Goal: Check status: Check status

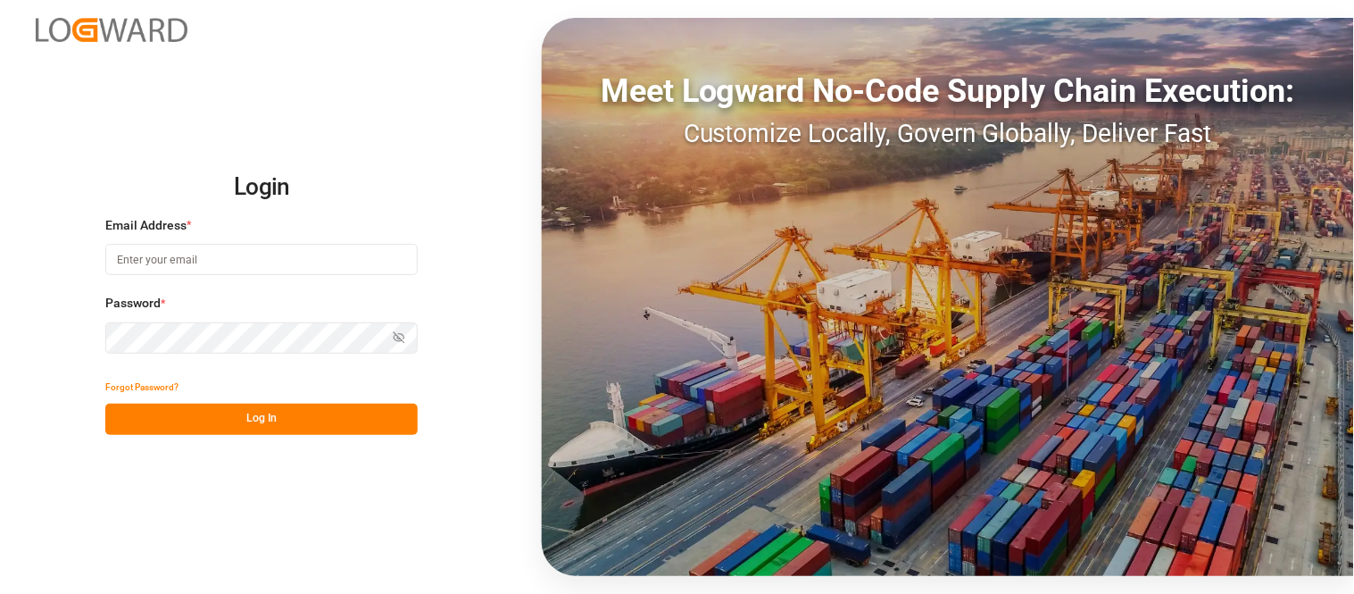
click at [330, 250] on input at bounding box center [261, 259] width 312 height 31
type input "[PERSON_NAME][DOMAIN_NAME][EMAIL_ADDRESS][DOMAIN_NAME]"
click at [412, 335] on button "Show password" at bounding box center [398, 337] width 37 height 31
click at [273, 421] on button "Log In" at bounding box center [261, 419] width 312 height 31
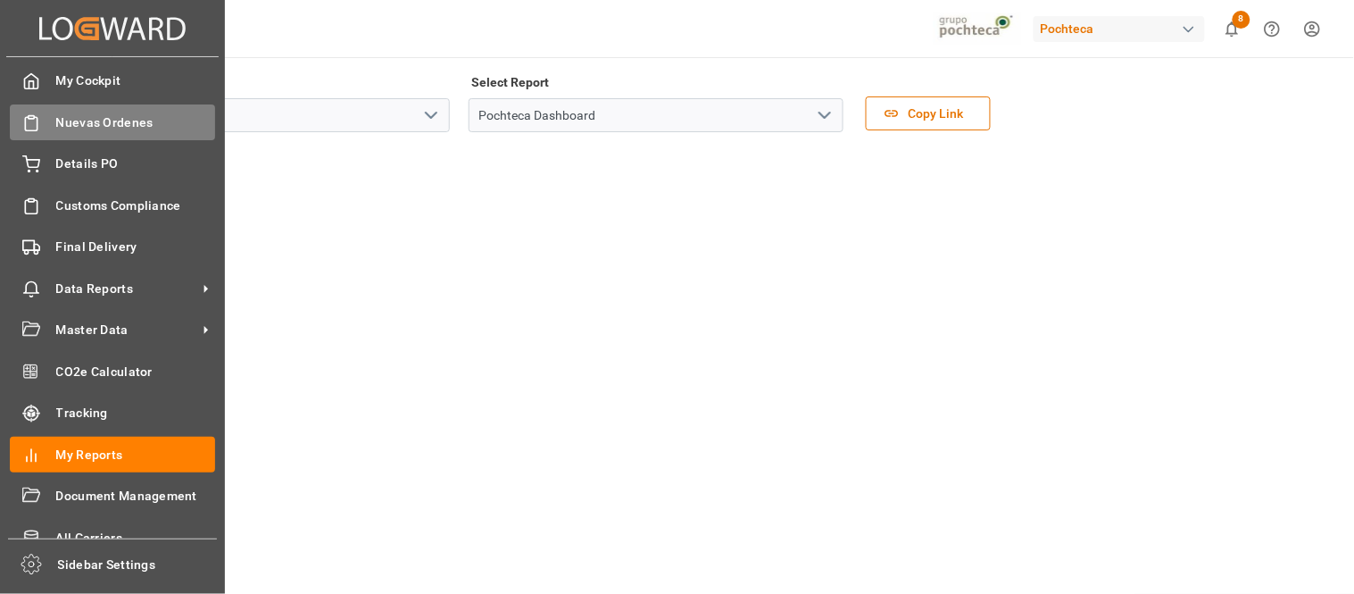
click at [81, 118] on span "Nuevas Ordenes" at bounding box center [136, 122] width 160 height 19
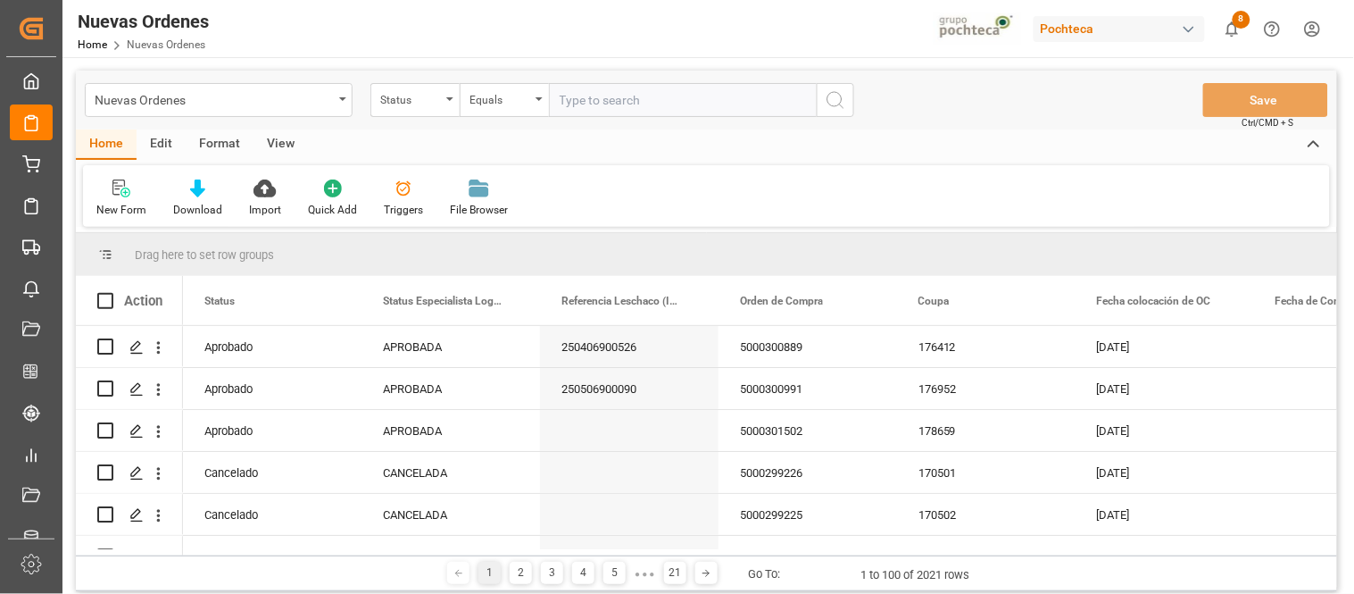
click at [274, 108] on div "Nuevas Ordenes" at bounding box center [214, 98] width 238 height 22
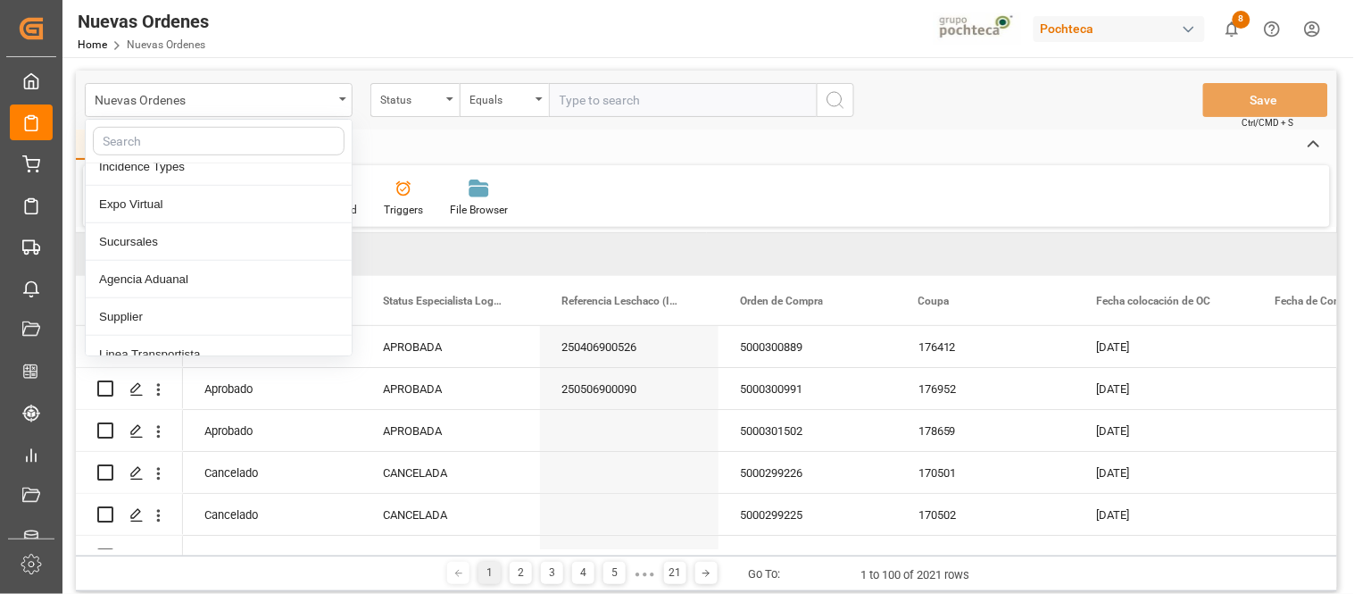
scroll to position [334, 0]
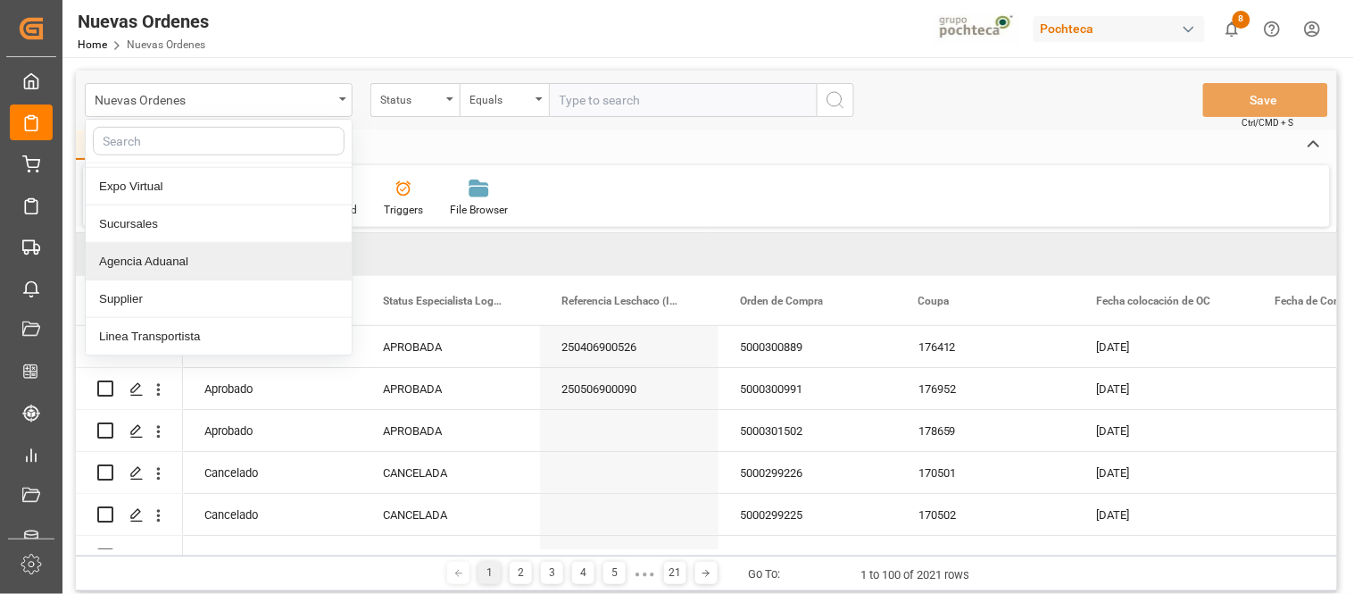
click at [1187, 24] on div "button" at bounding box center [1189, 30] width 18 height 18
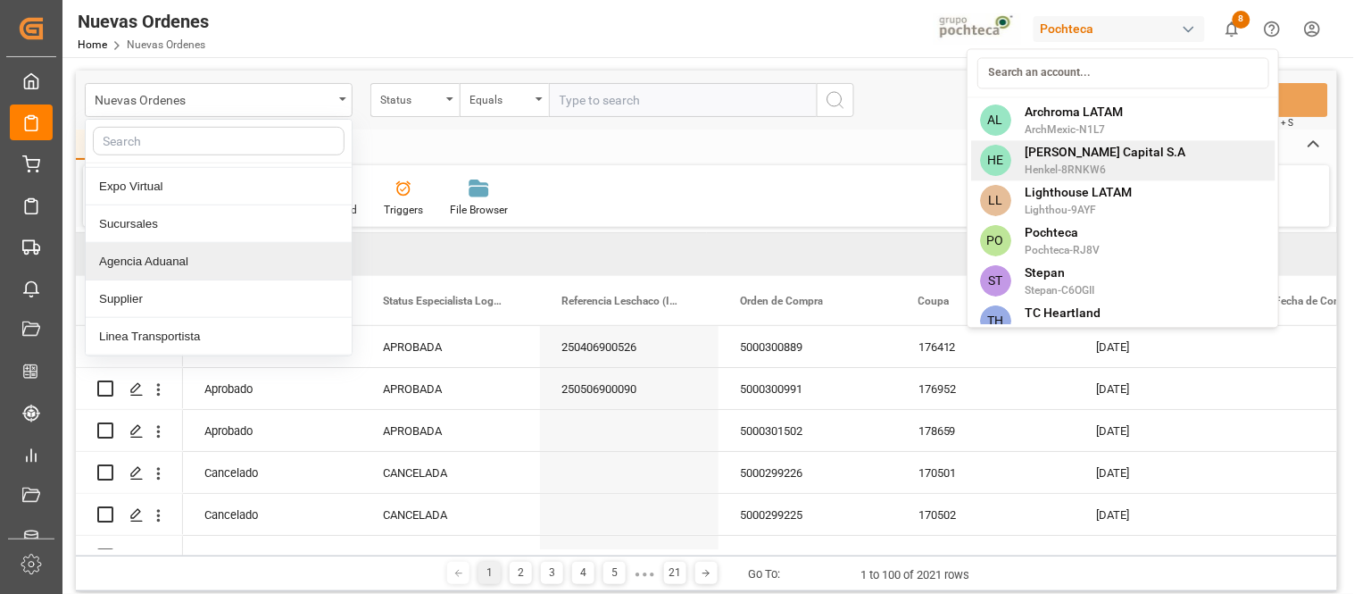
click at [1091, 146] on span "[PERSON_NAME] Capital S.A" at bounding box center [1106, 152] width 161 height 19
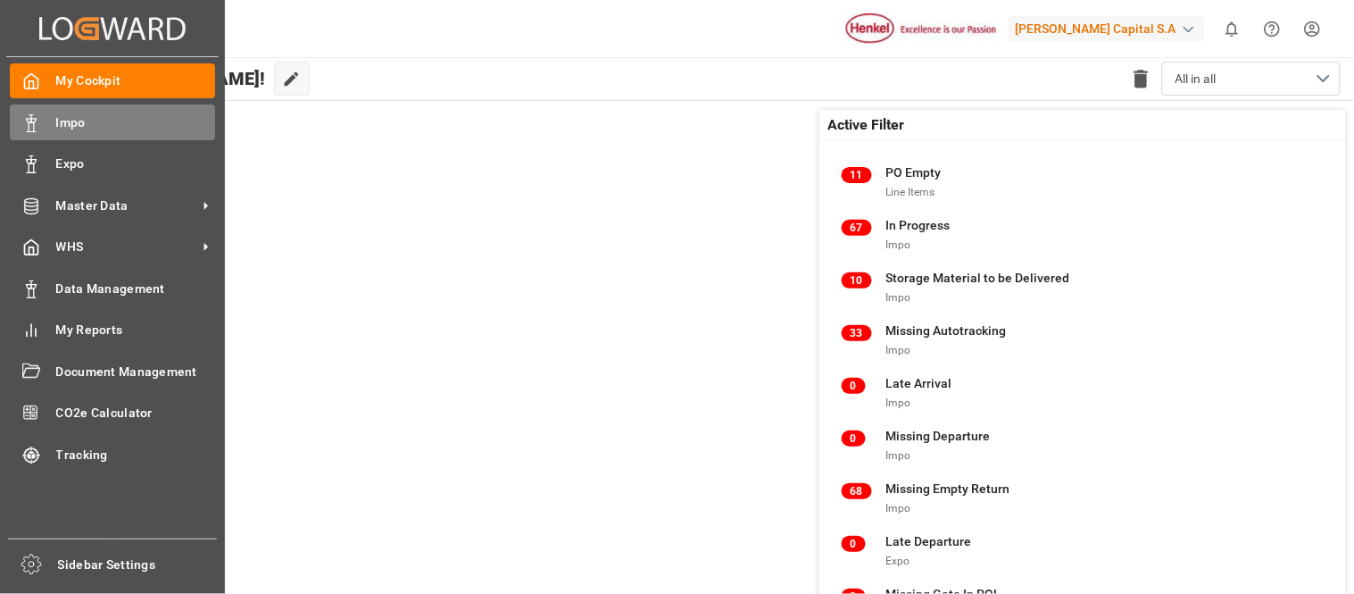
click at [112, 131] on div "Impo Impo" at bounding box center [112, 121] width 205 height 35
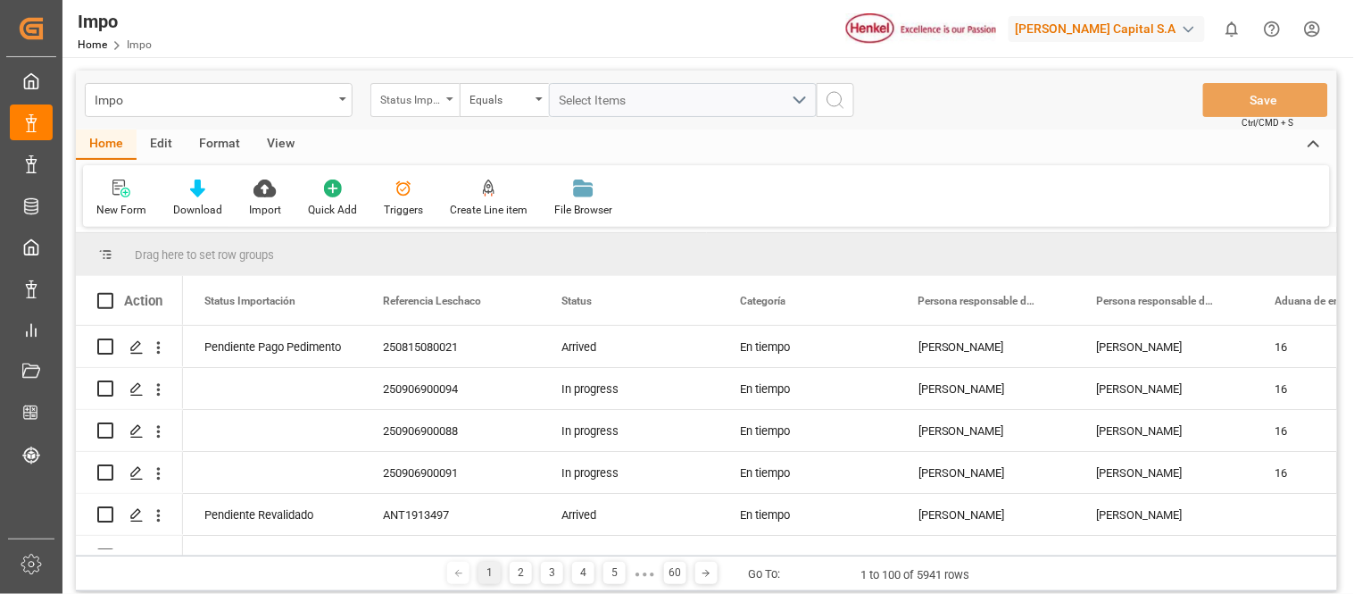
click at [458, 96] on div "Status Importación" at bounding box center [415, 100] width 89 height 34
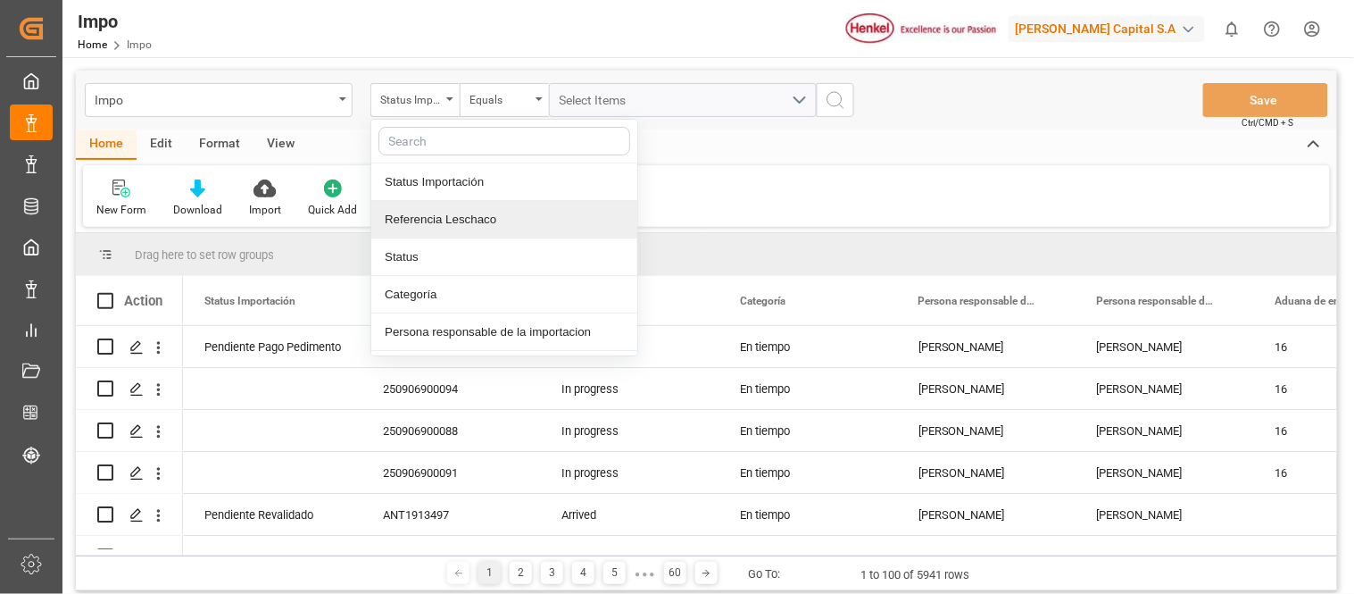
click at [470, 228] on div "Referencia Leschaco" at bounding box center [504, 219] width 266 height 37
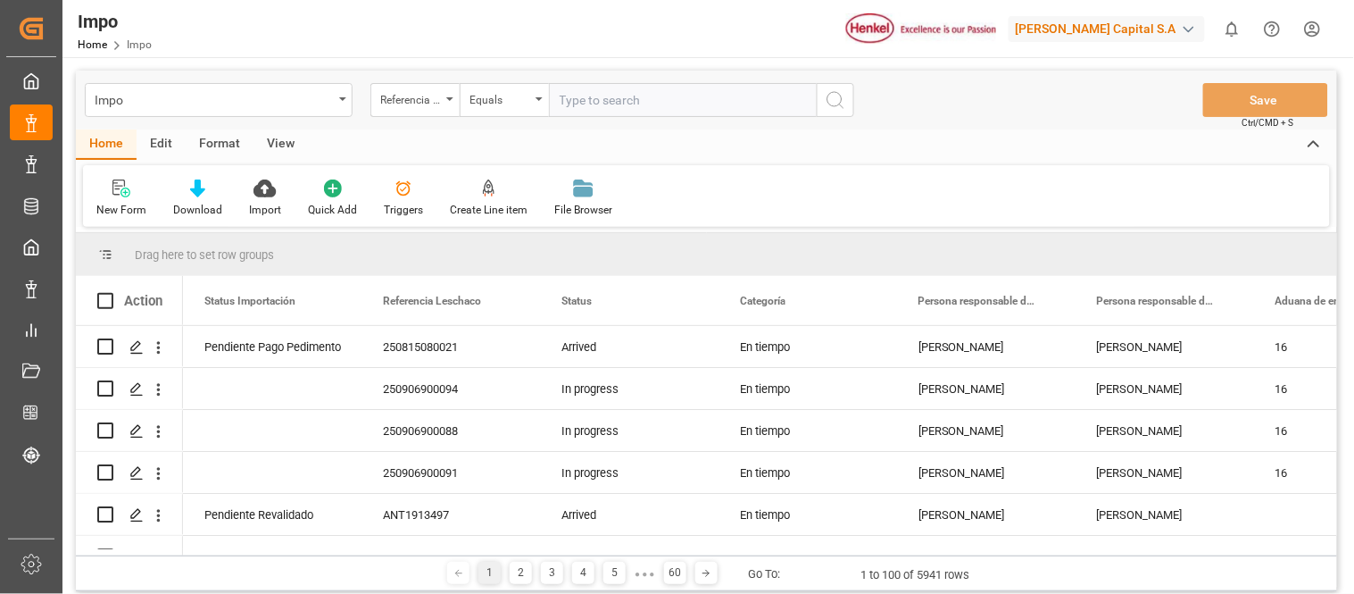
click at [635, 110] on input "text" at bounding box center [683, 100] width 268 height 34
type input "250706900577"
click at [832, 93] on icon "search button" at bounding box center [835, 99] width 21 height 21
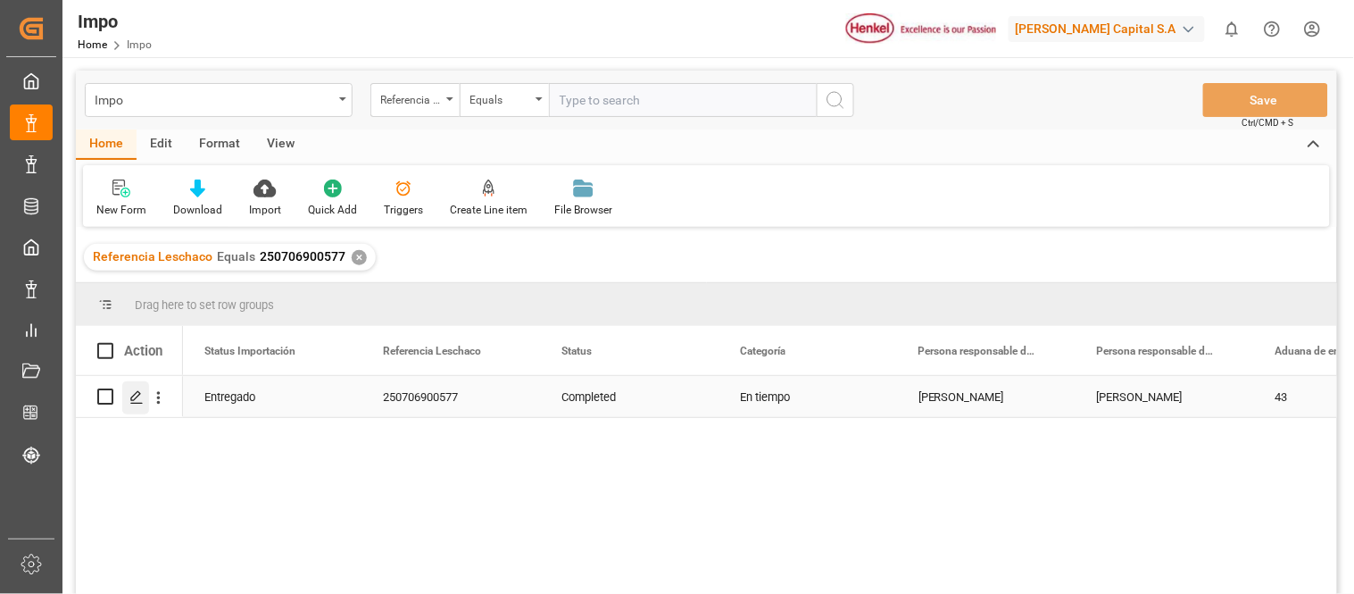
click at [136, 396] on polygon "Press SPACE to select this row." at bounding box center [135, 395] width 9 height 9
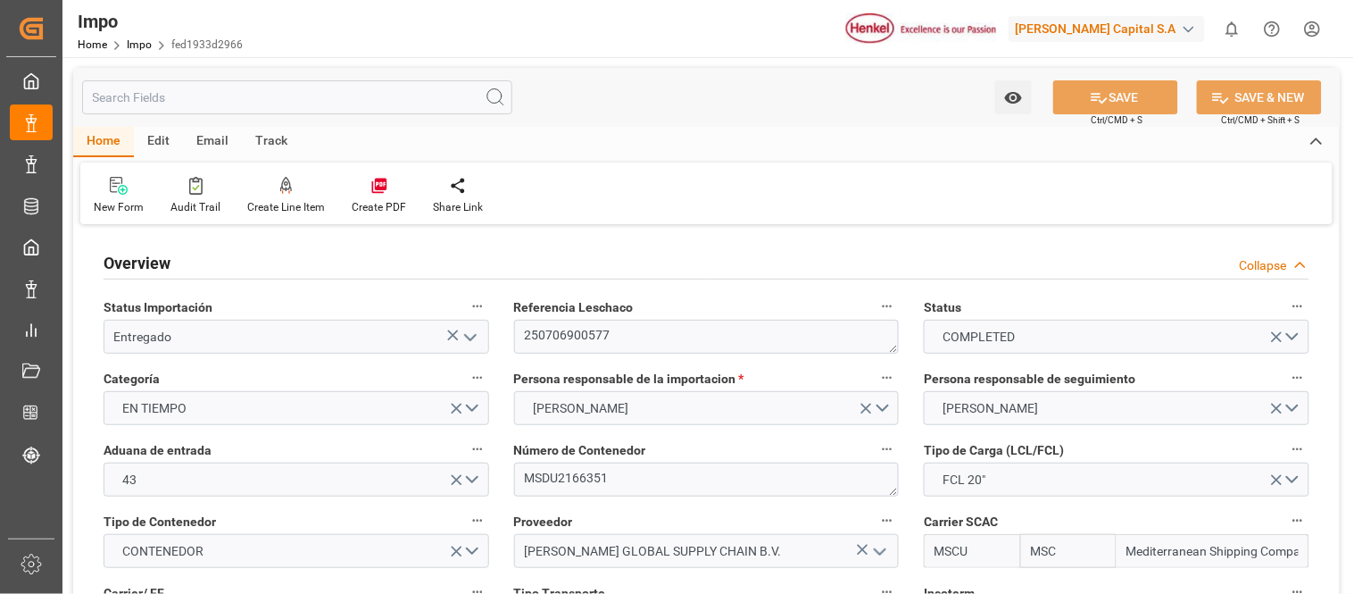
type input "MSC"
type input "Mediterranean Shipping Company"
type input "5"
type input "25"
type input "11"
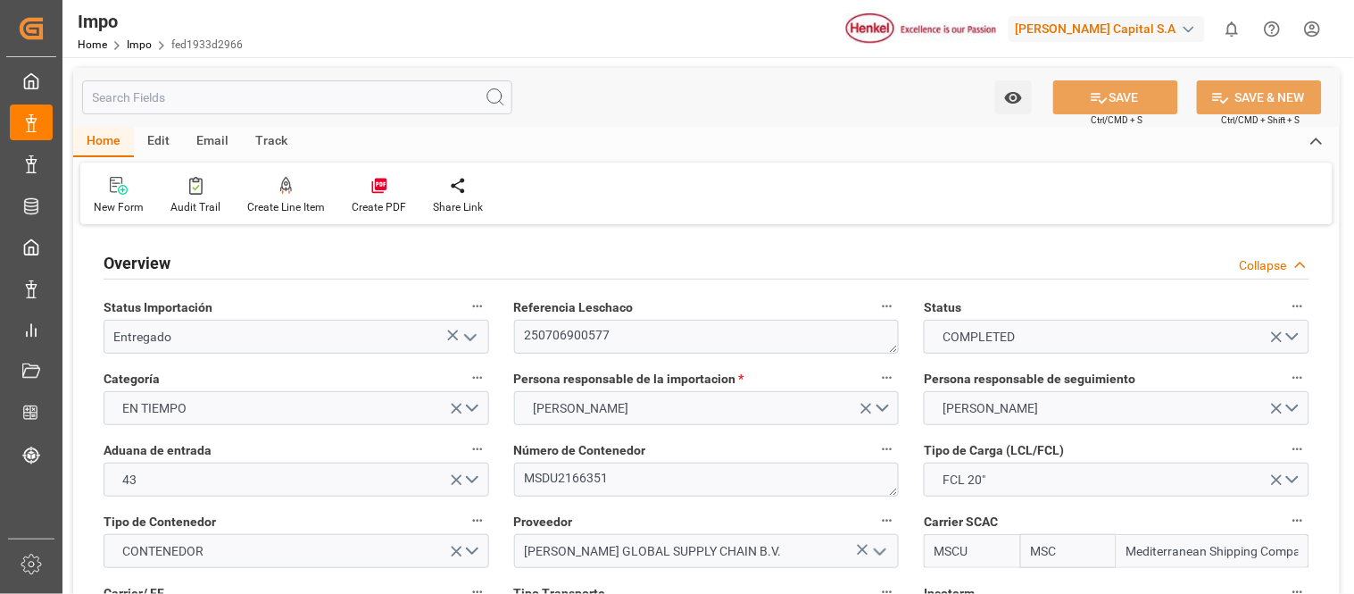
type input "[DATE]"
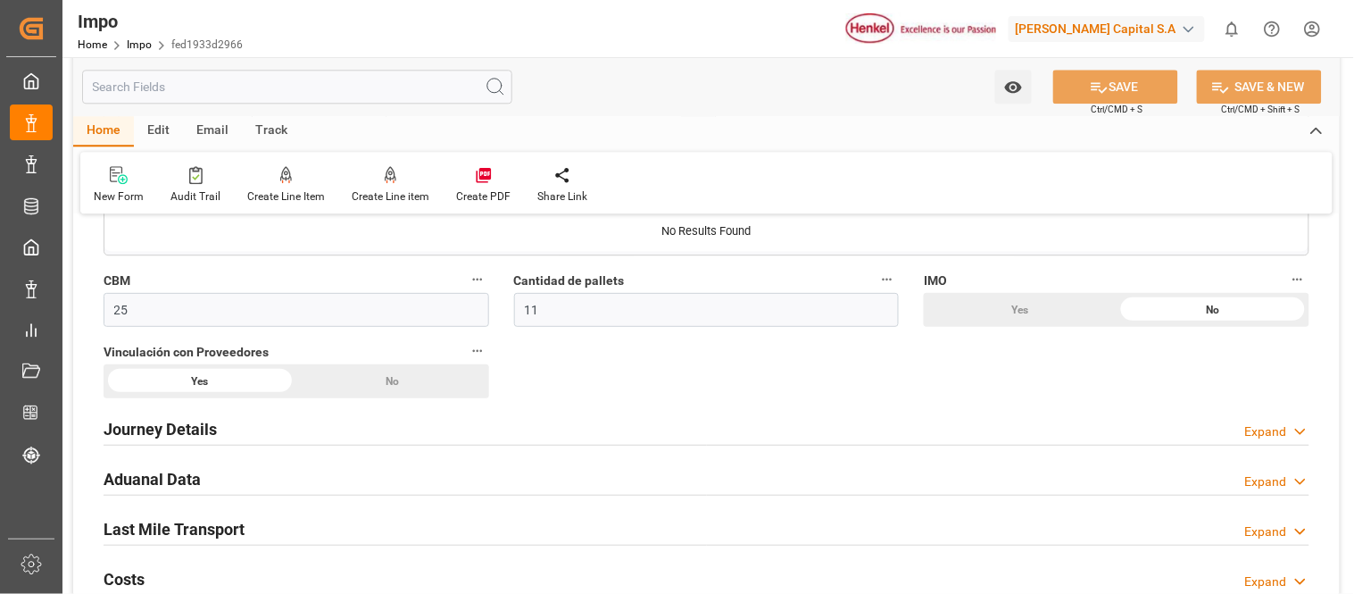
scroll to position [1289, 0]
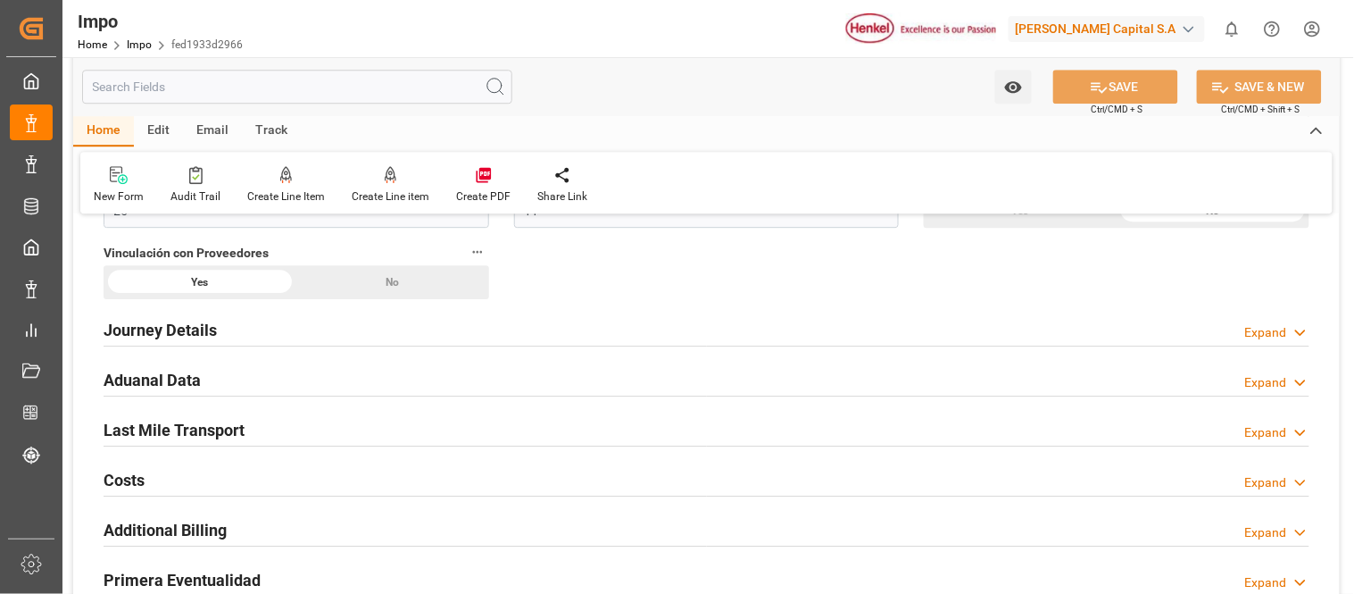
click at [1313, 336] on div "Journey Details Expand" at bounding box center [706, 330] width 1231 height 50
click at [1307, 337] on icon at bounding box center [1301, 332] width 18 height 19
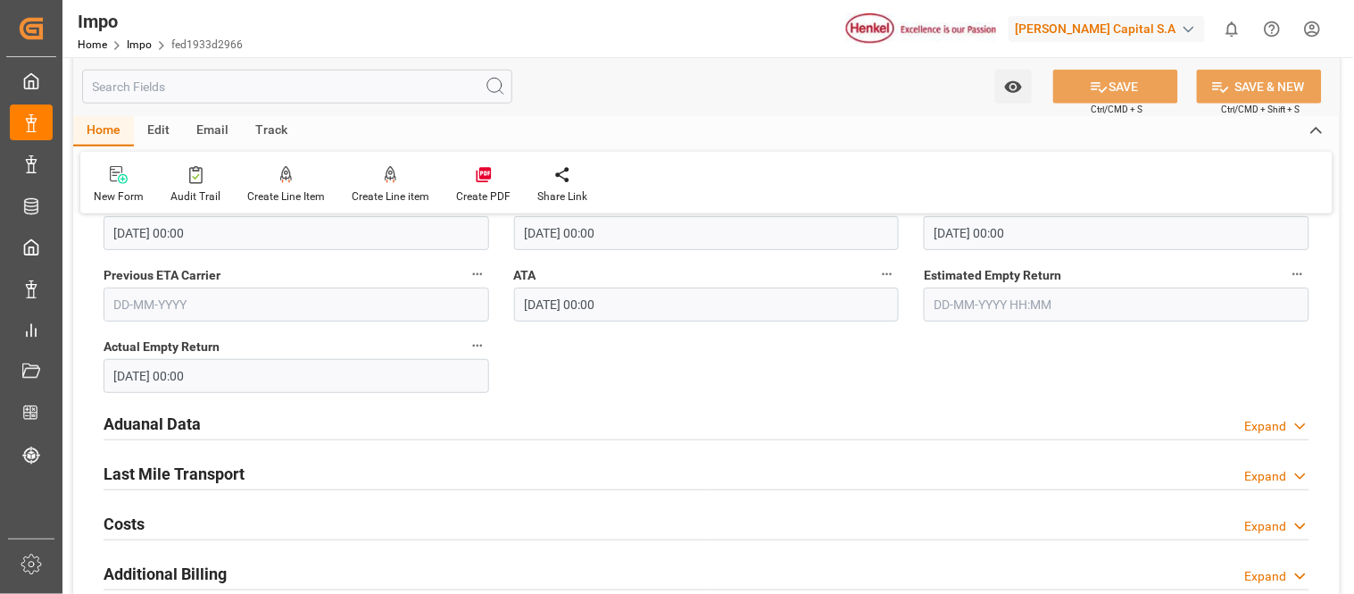
scroll to position [2182, 0]
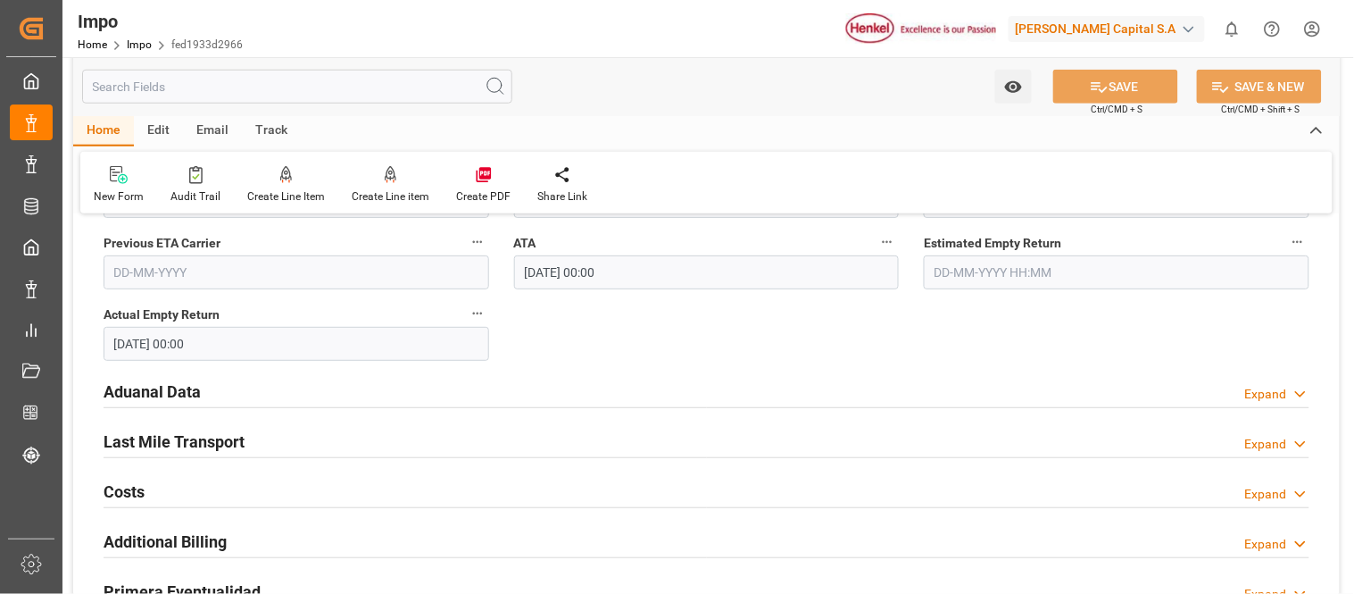
click at [1292, 402] on icon at bounding box center [1301, 394] width 18 height 19
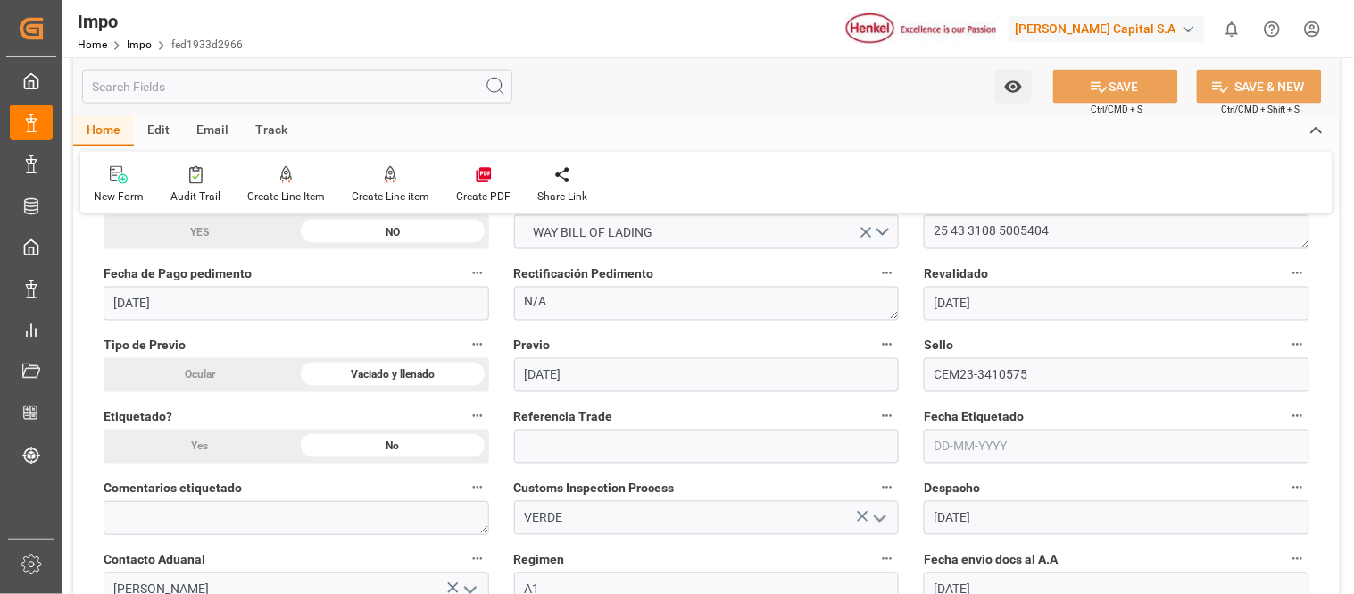
scroll to position [2380, 0]
